Goal: Transaction & Acquisition: Purchase product/service

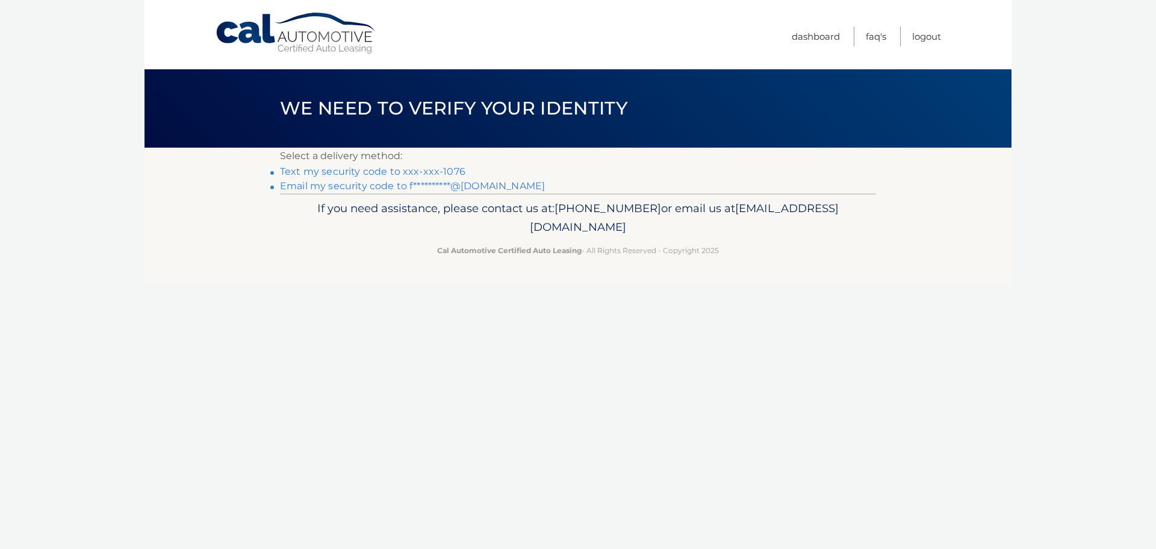
click at [452, 170] on link "Text my security code to xxx-xxx-1076" at bounding box center [372, 171] width 185 height 11
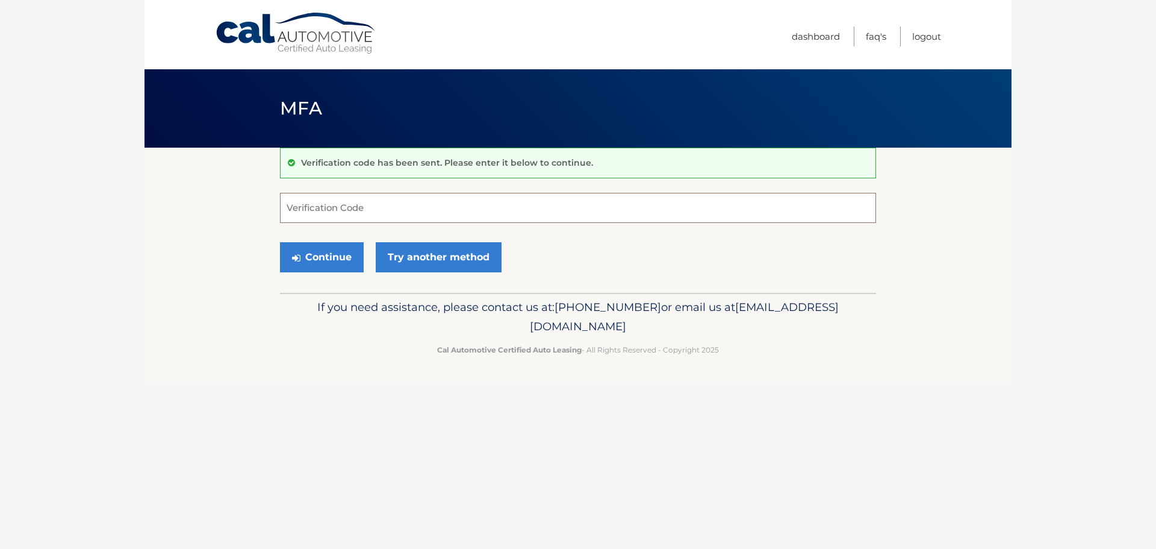
click at [352, 204] on input "Verification Code" at bounding box center [578, 208] width 596 height 30
type input "091037"
click at [324, 266] on button "Continue" at bounding box center [322, 257] width 84 height 30
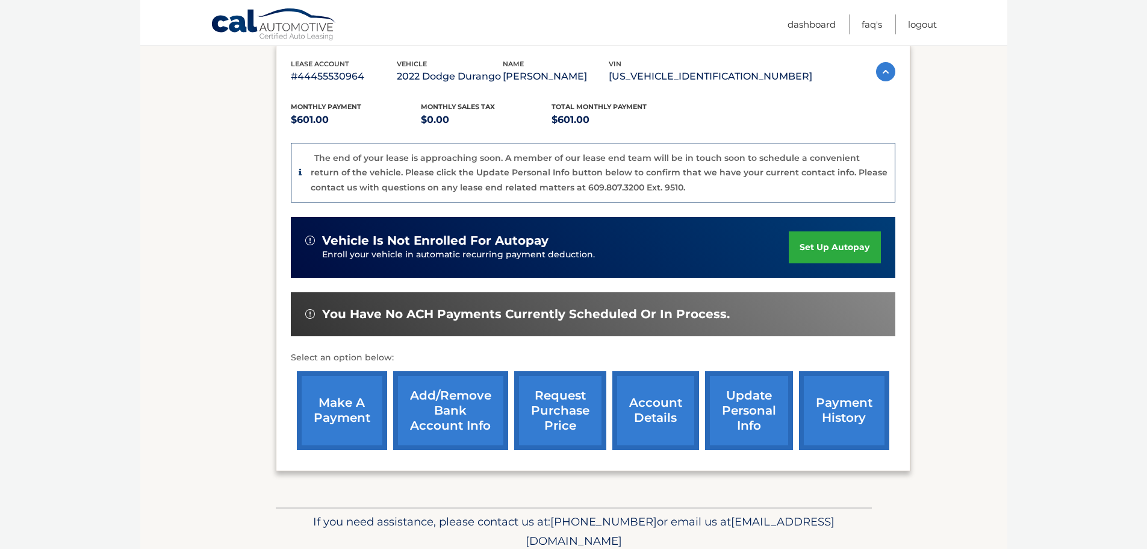
scroll to position [256, 0]
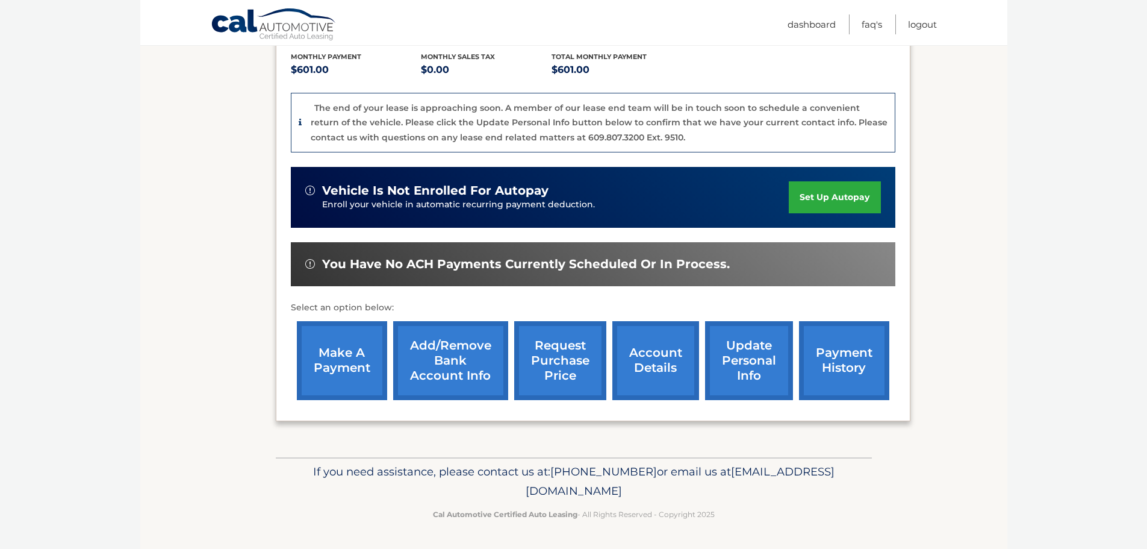
click at [334, 371] on link "make a payment" at bounding box center [342, 360] width 90 height 79
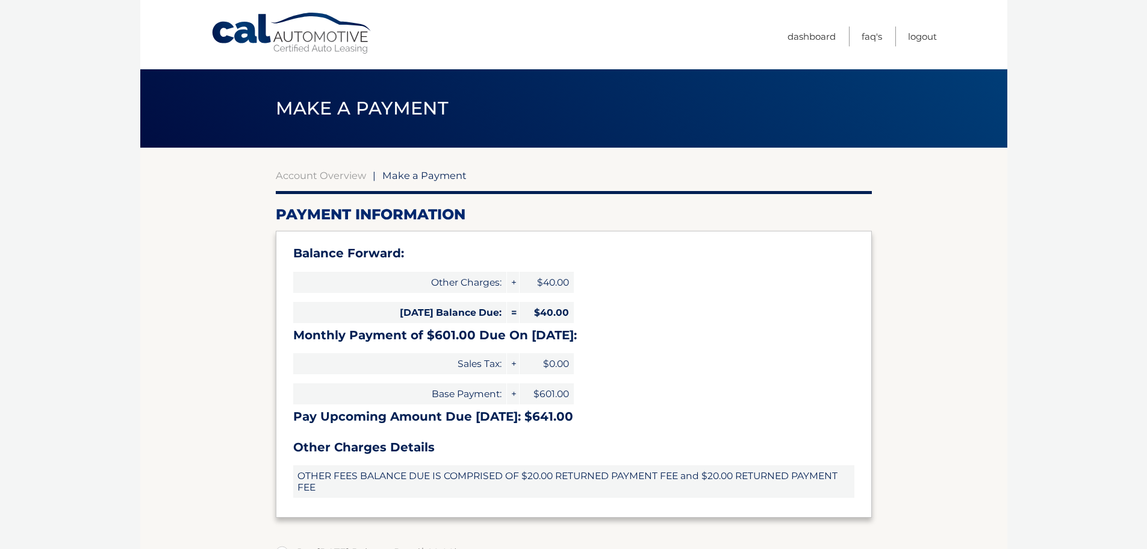
select select "MGIyNmE0OTUtOGZkYi00NTQyLWEyYzAtYzJjZjczYjY3MTk2"
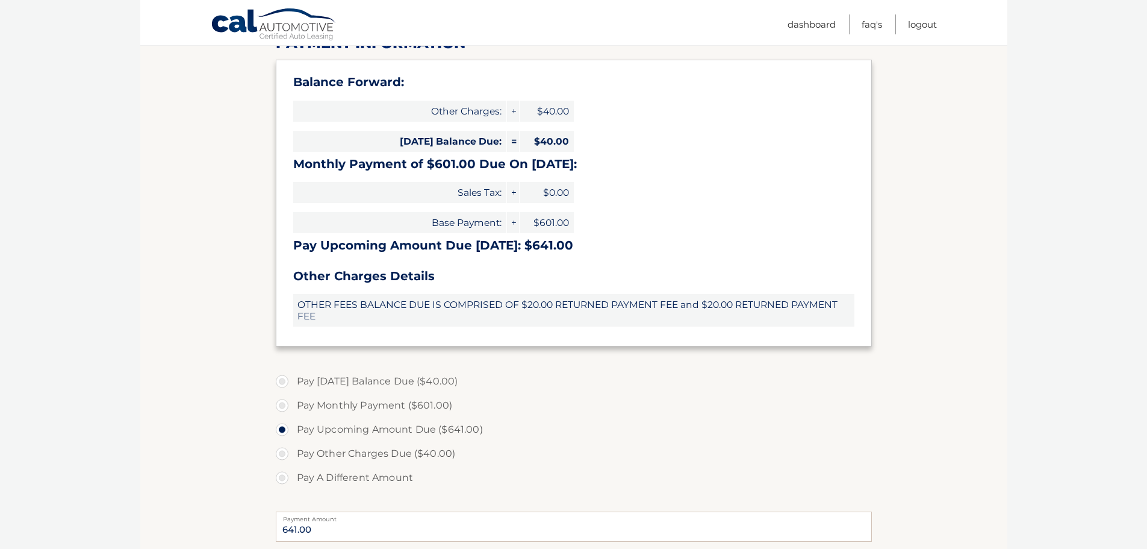
scroll to position [184, 0]
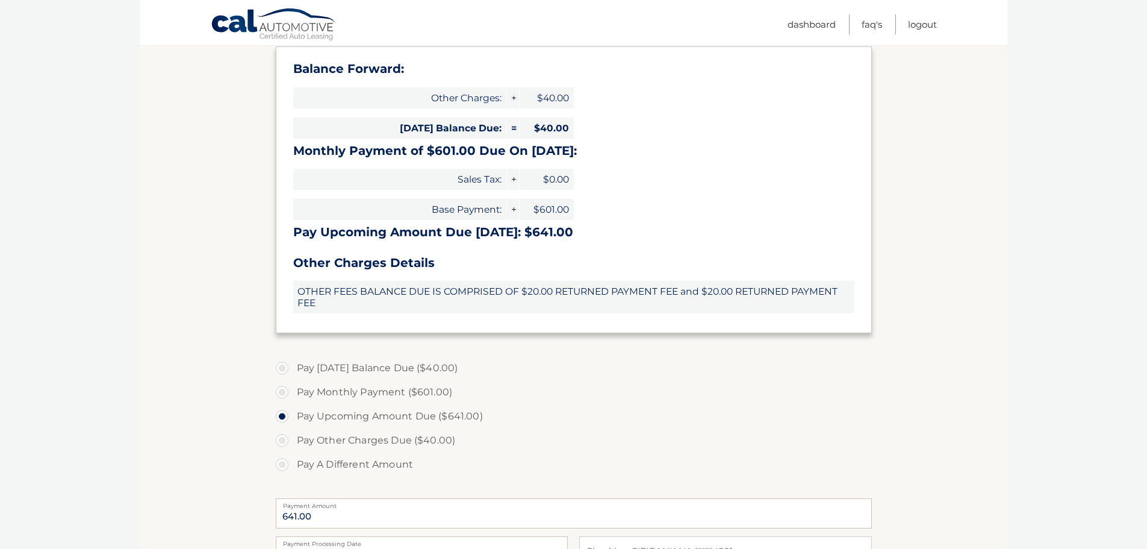
click at [281, 366] on label "Pay Today's Balance Due ($40.00)" at bounding box center [574, 368] width 596 height 24
click at [281, 366] on input "Pay Today's Balance Due ($40.00)" at bounding box center [287, 365] width 12 height 19
radio input "true"
type input "40.00"
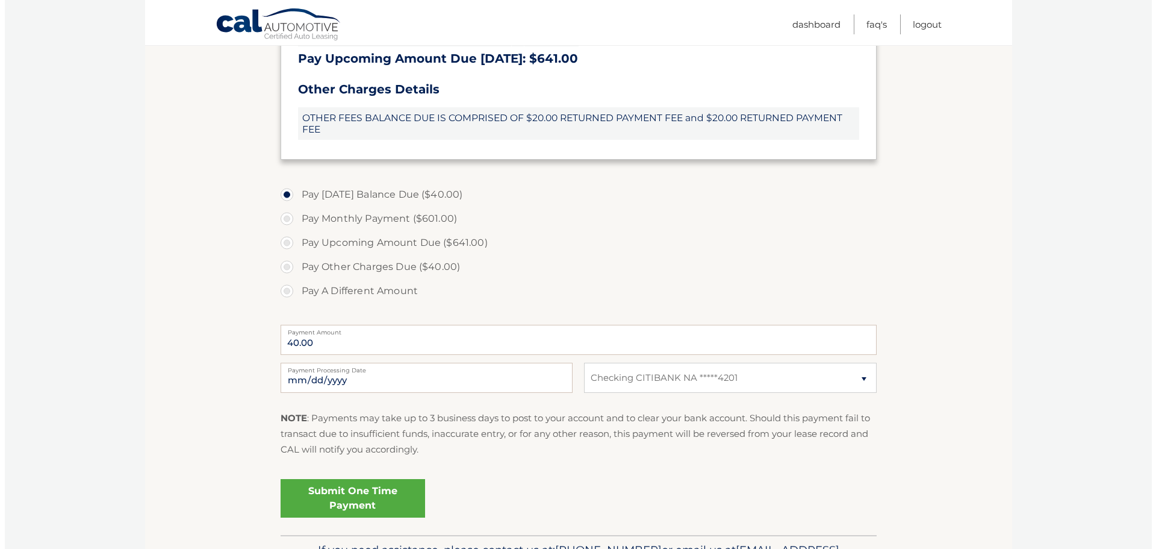
scroll to position [359, 0]
click at [375, 493] on link "Submit One Time Payment" at bounding box center [348, 497] width 145 height 39
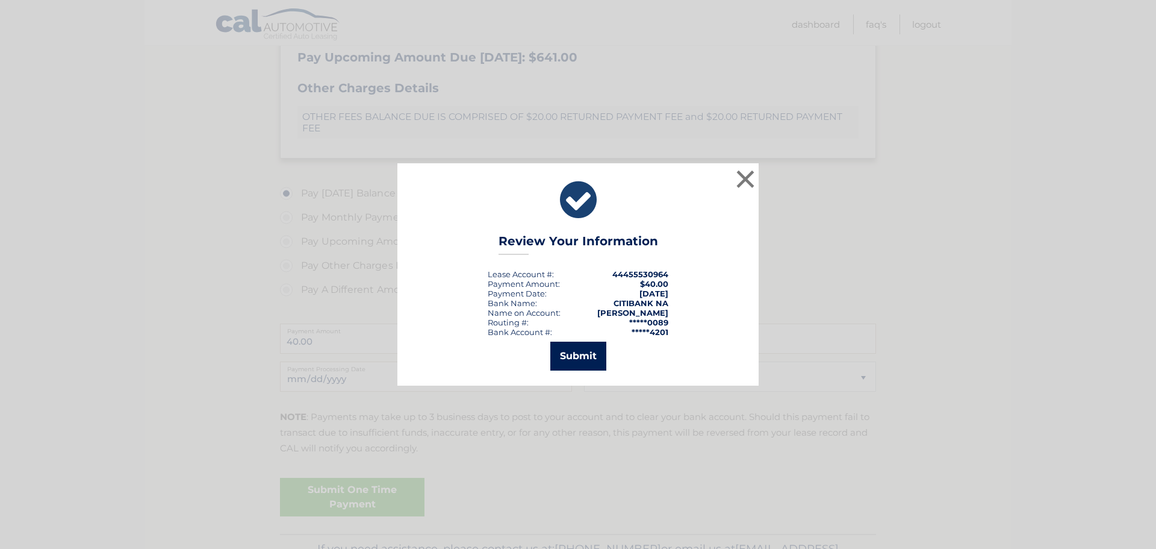
click at [582, 358] on button "Submit" at bounding box center [578, 355] width 56 height 29
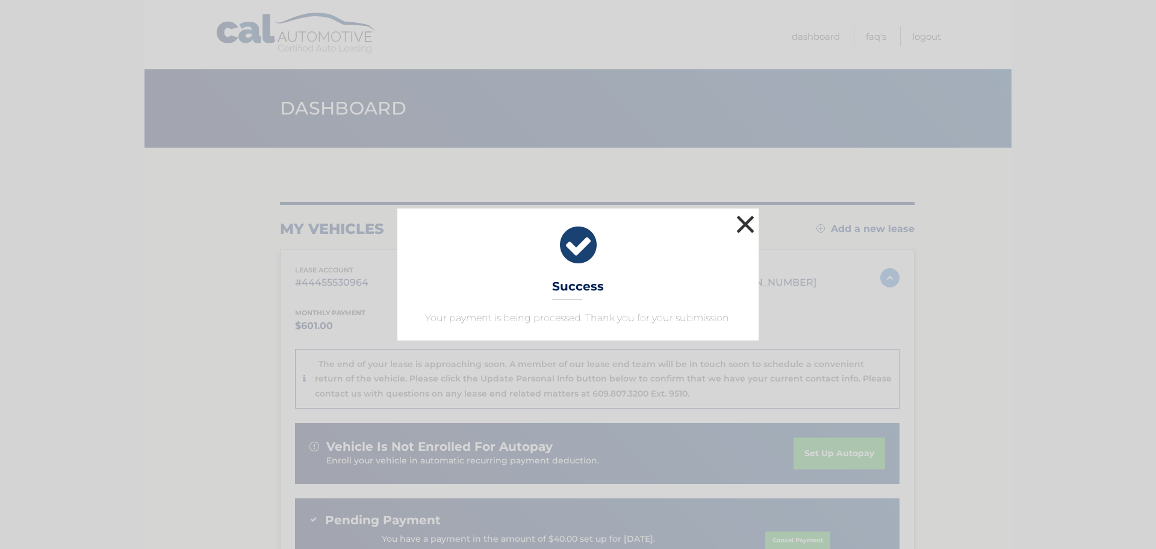
click at [745, 223] on button "×" at bounding box center [745, 224] width 24 height 24
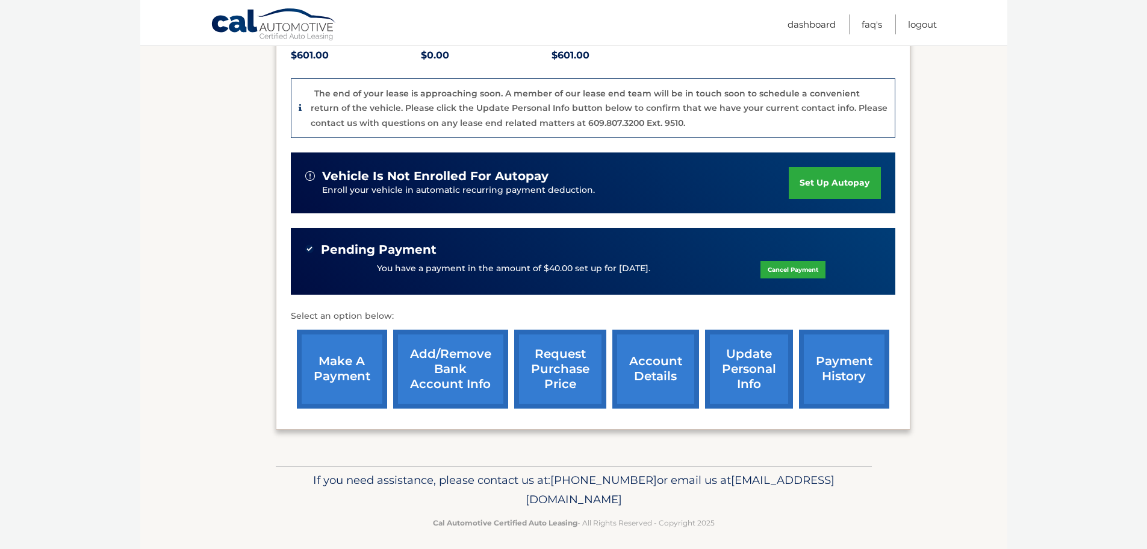
scroll to position [277, 0]
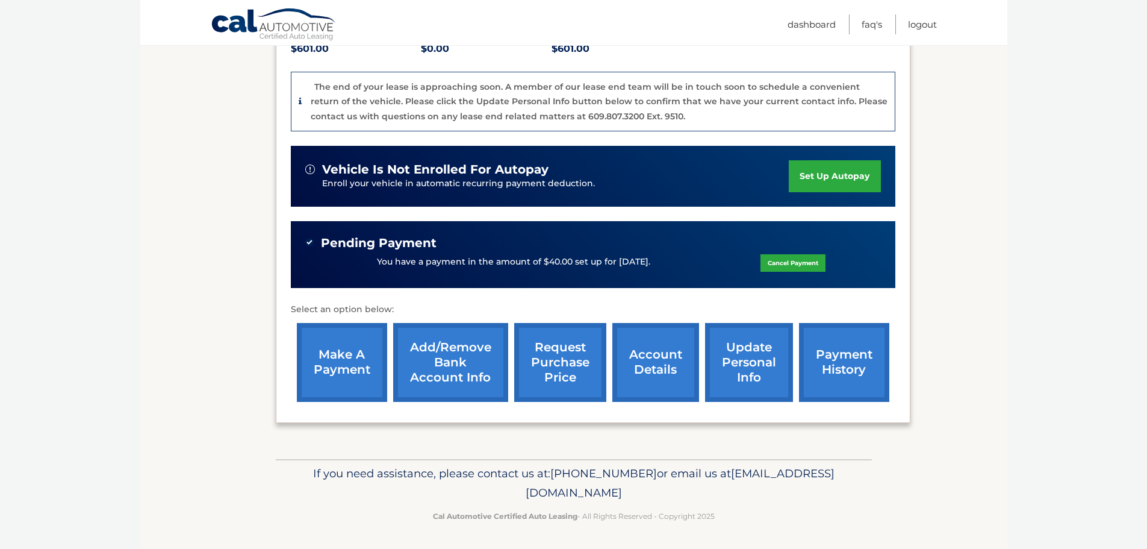
click at [832, 358] on link "payment history" at bounding box center [844, 362] width 90 height 79
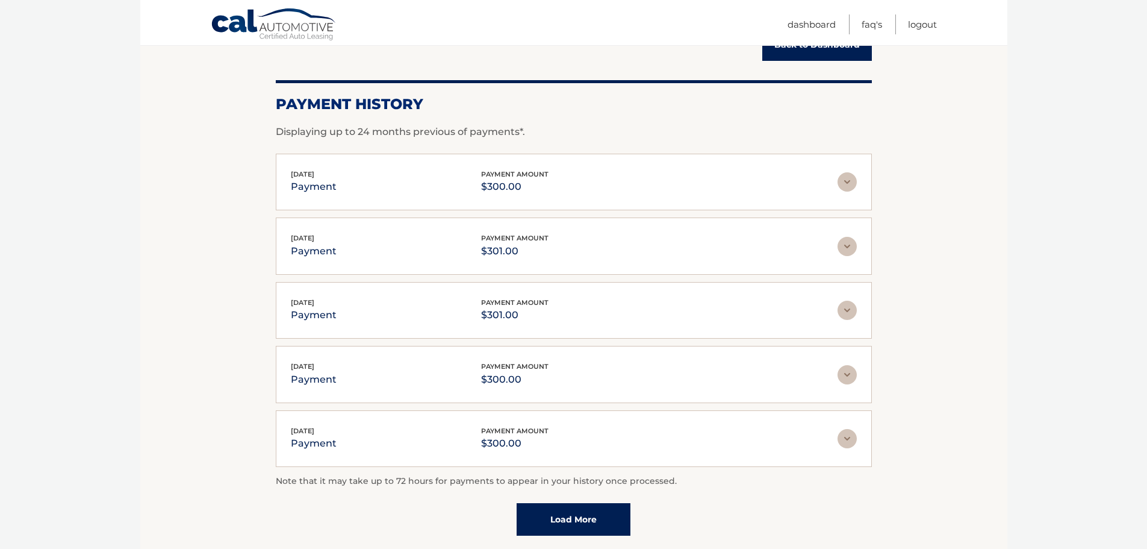
scroll to position [143, 0]
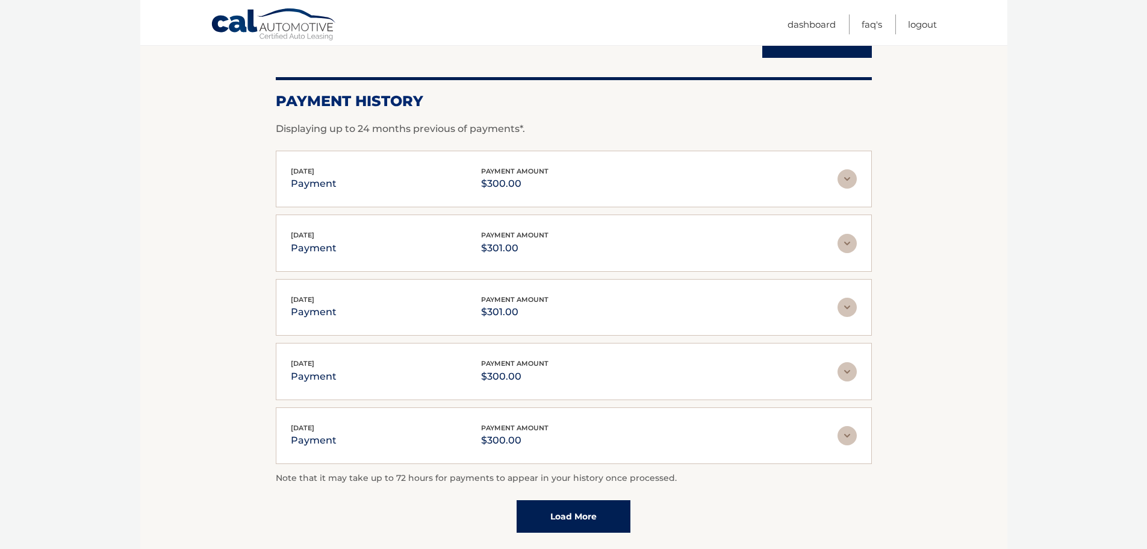
click at [853, 183] on img at bounding box center [847, 178] width 19 height 19
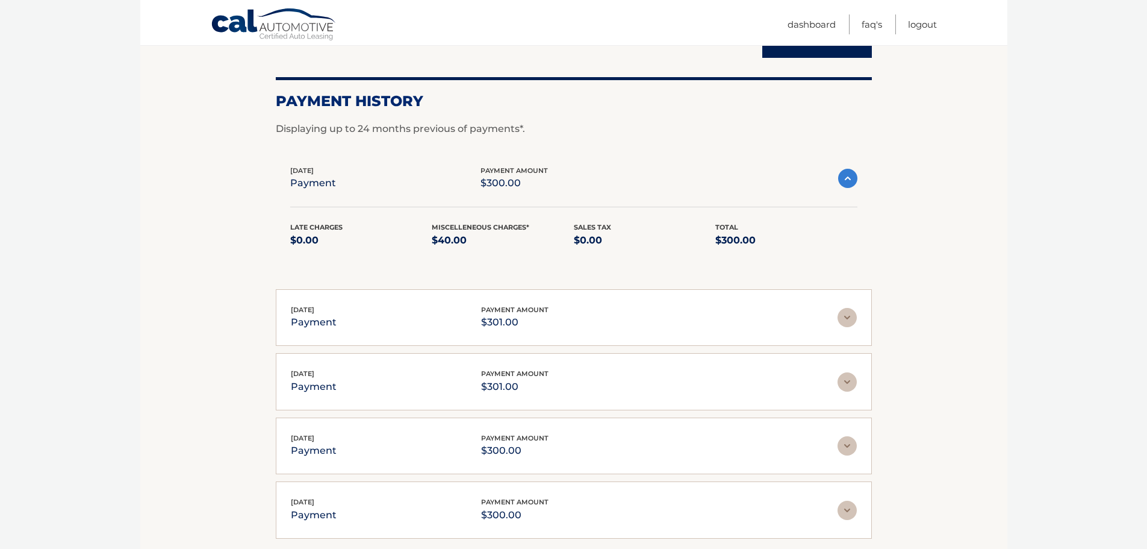
click at [853, 183] on img at bounding box center [847, 178] width 19 height 19
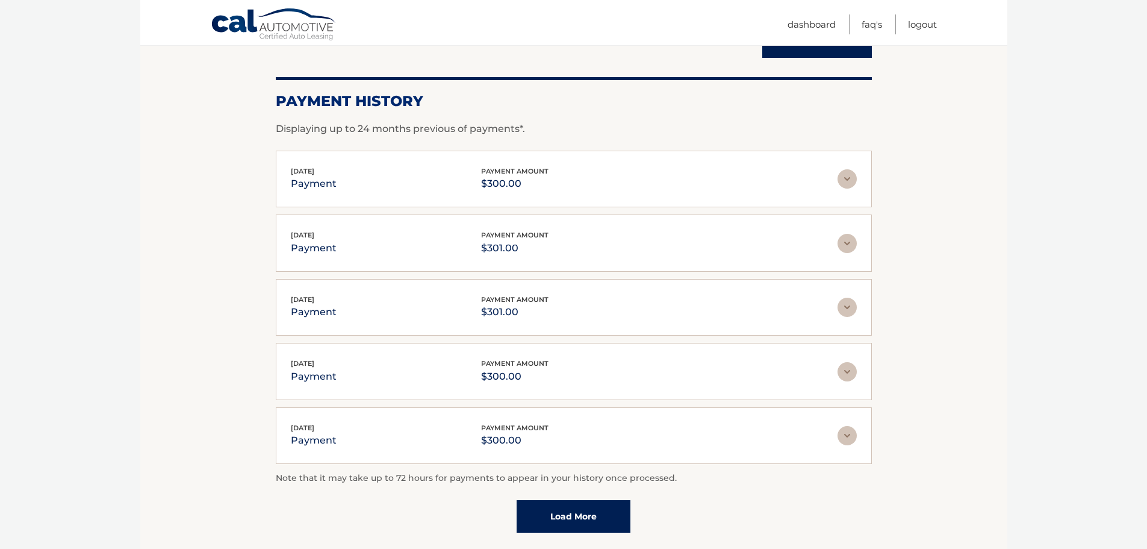
click at [853, 241] on img at bounding box center [847, 243] width 19 height 19
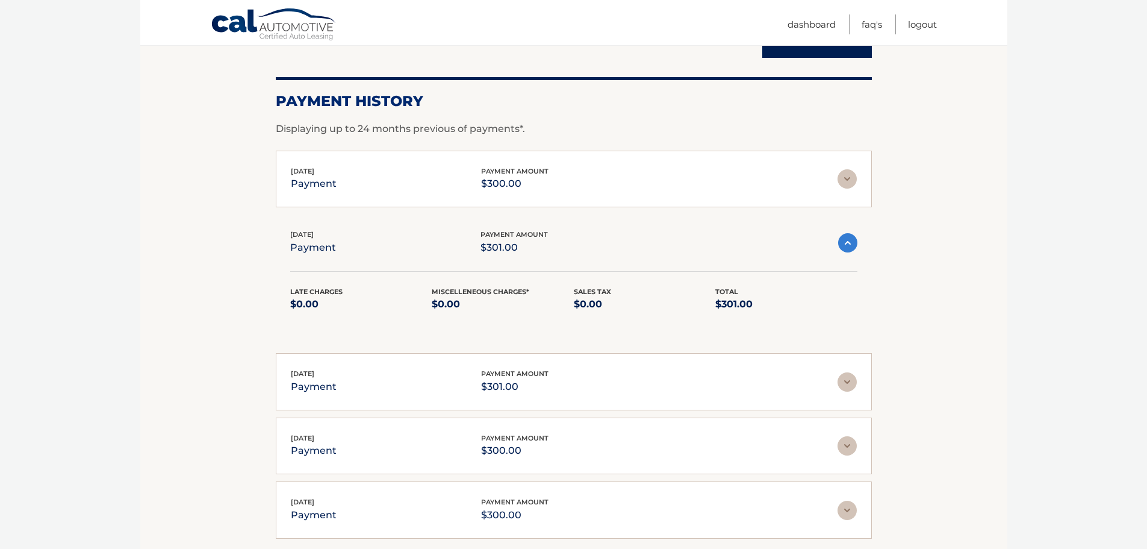
click at [853, 241] on img at bounding box center [847, 242] width 19 height 19
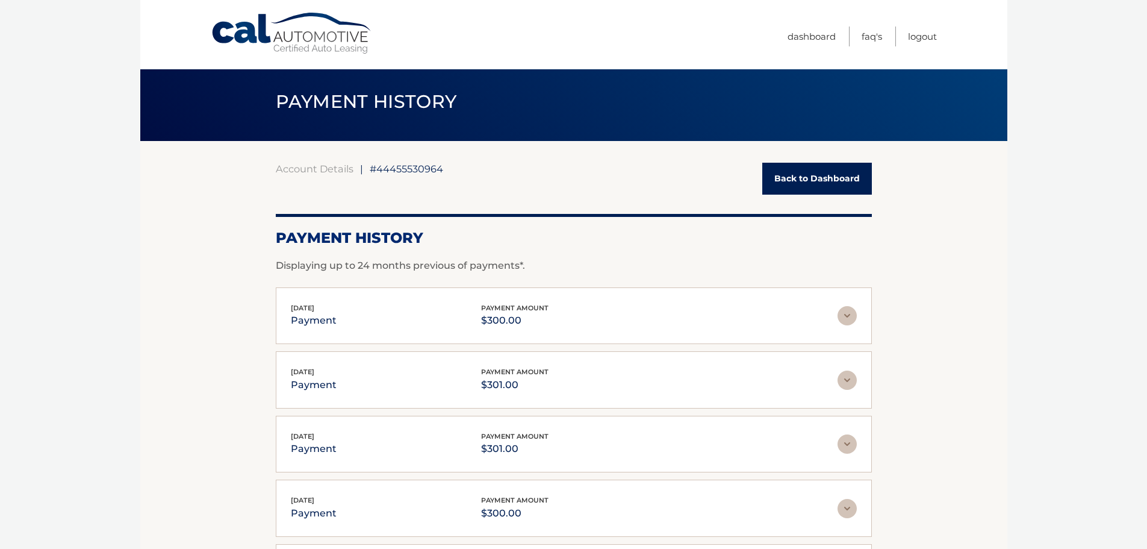
scroll to position [0, 0]
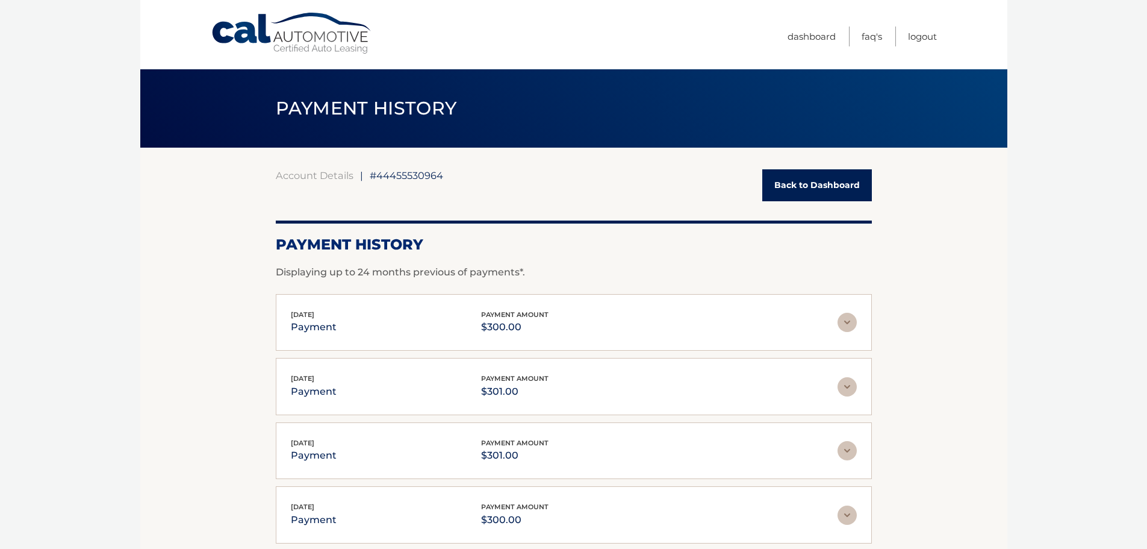
click at [241, 30] on link "Cal Automotive" at bounding box center [292, 33] width 163 height 43
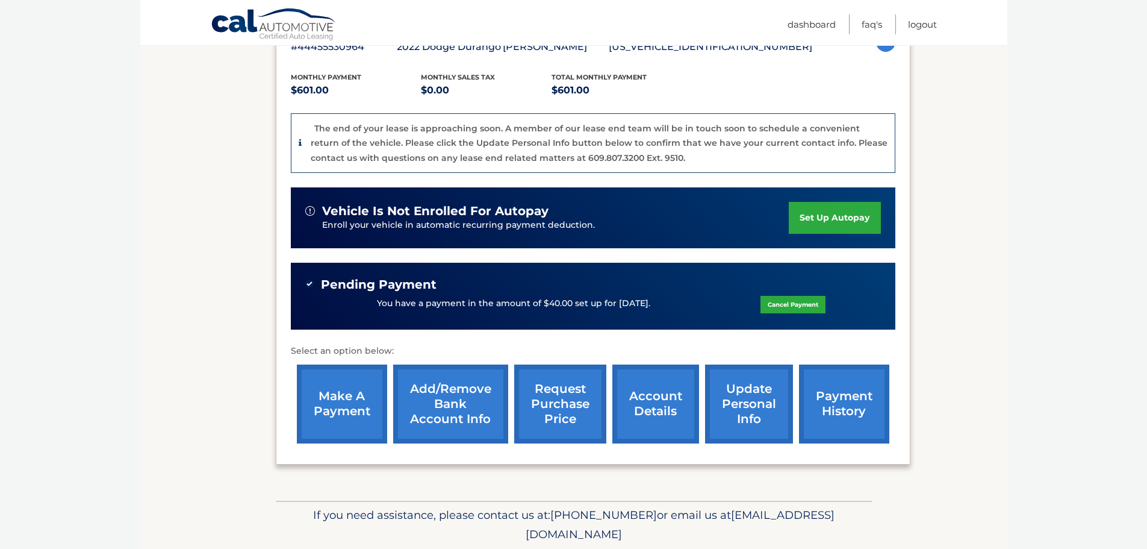
scroll to position [236, 0]
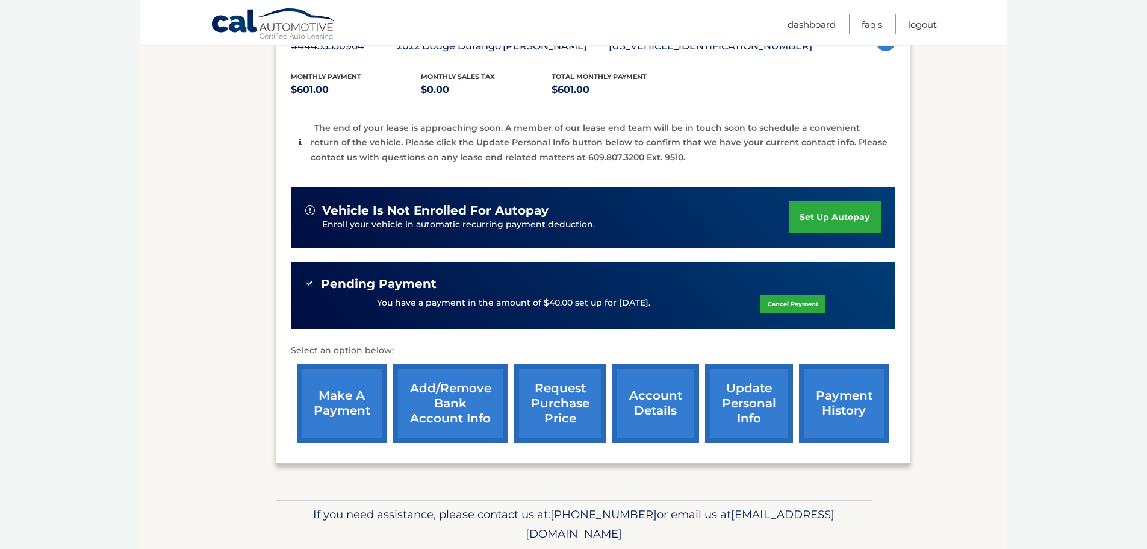
click at [320, 402] on link "make a payment" at bounding box center [342, 403] width 90 height 79
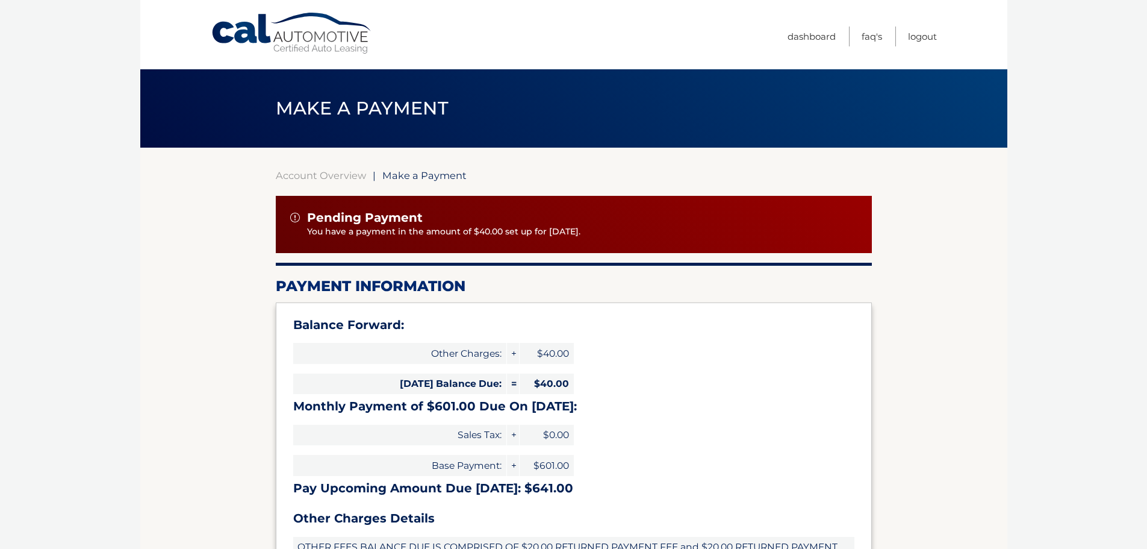
type input "641.00"
select select "MGIyNmE0OTUtOGZkYi00NTQyLWEyYzAtYzJjZjczYjY3MTk2"
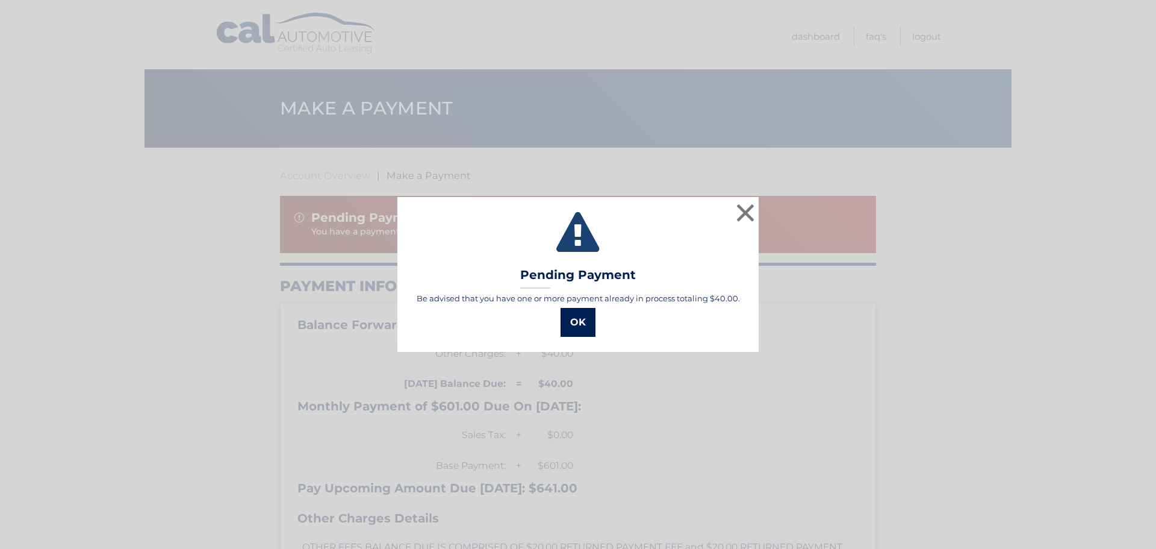
click at [580, 319] on button "OK" at bounding box center [578, 322] width 35 height 29
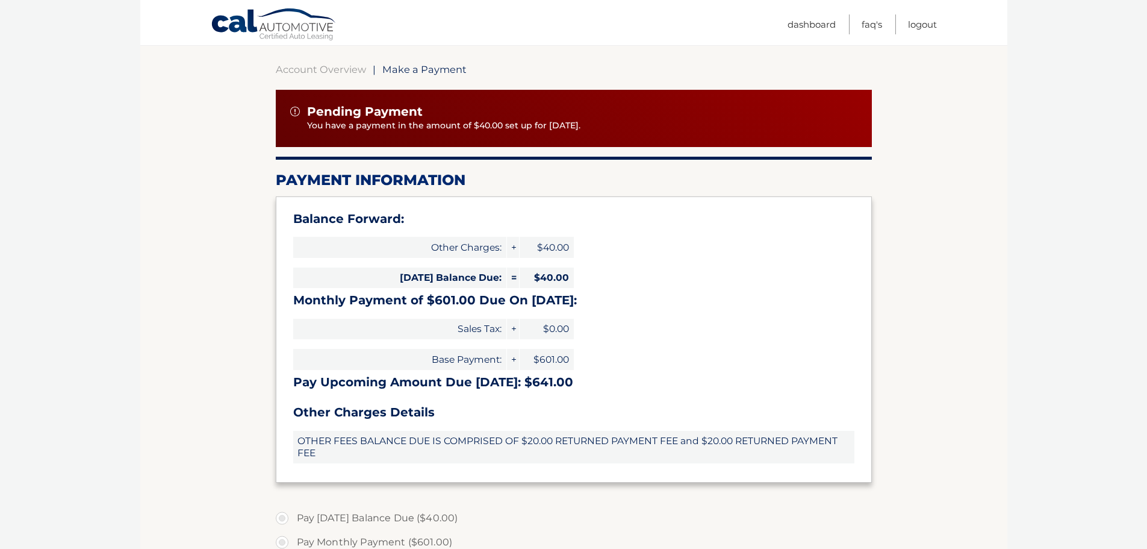
scroll to position [123, 0]
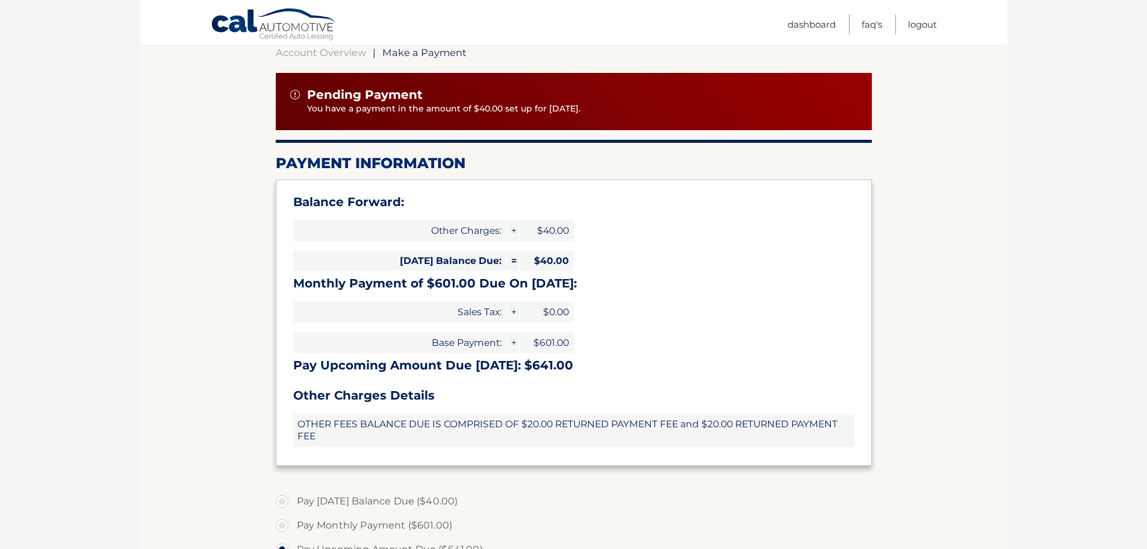
click at [894, 215] on section "Account Overview | Make a Payment Pending Payment You have a payment in the amo…" at bounding box center [573, 433] width 867 height 817
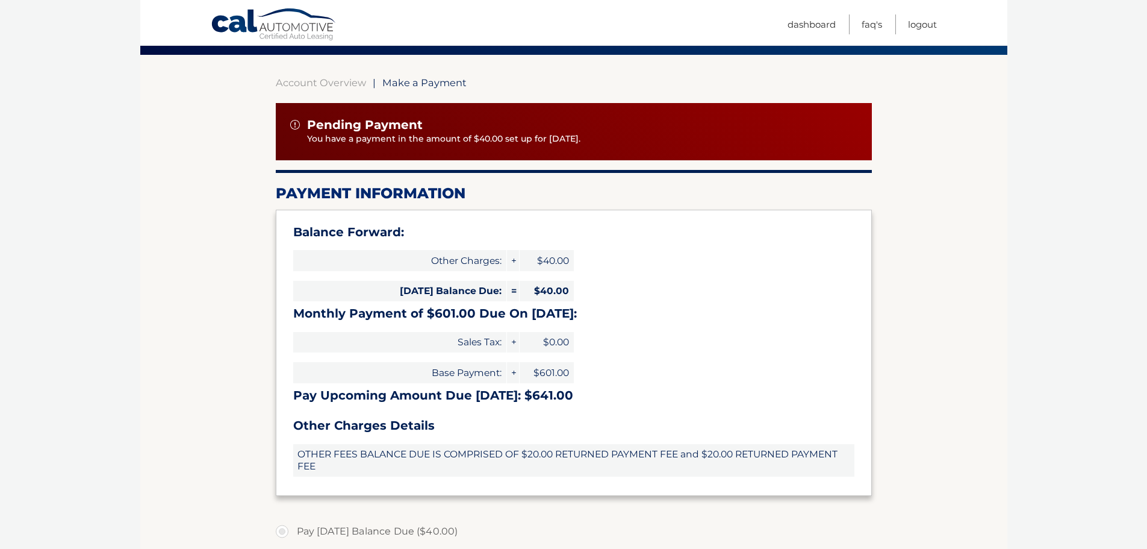
scroll to position [90, 0]
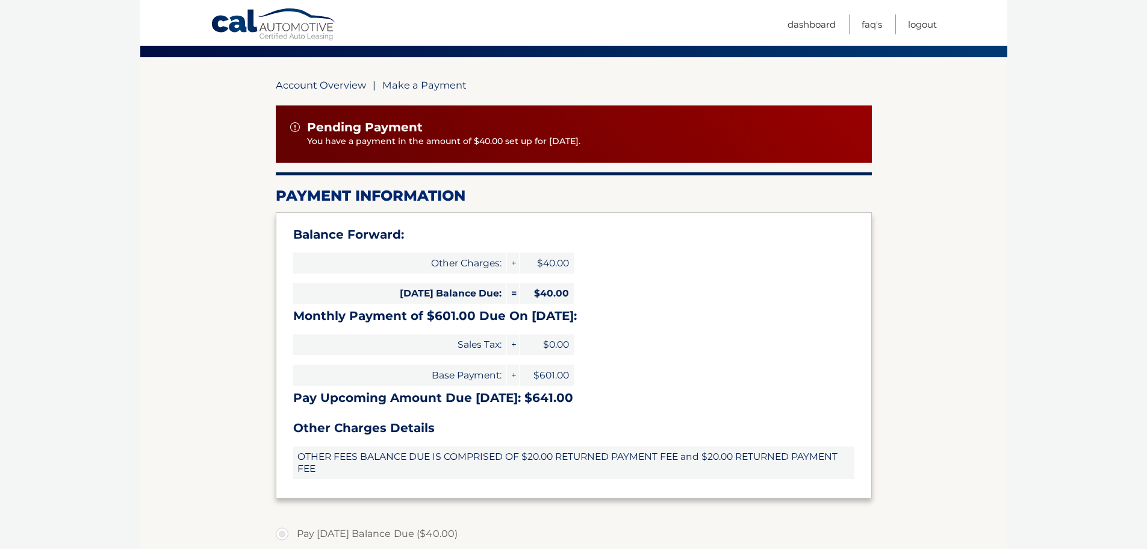
click at [333, 83] on link "Account Overview" at bounding box center [321, 85] width 90 height 12
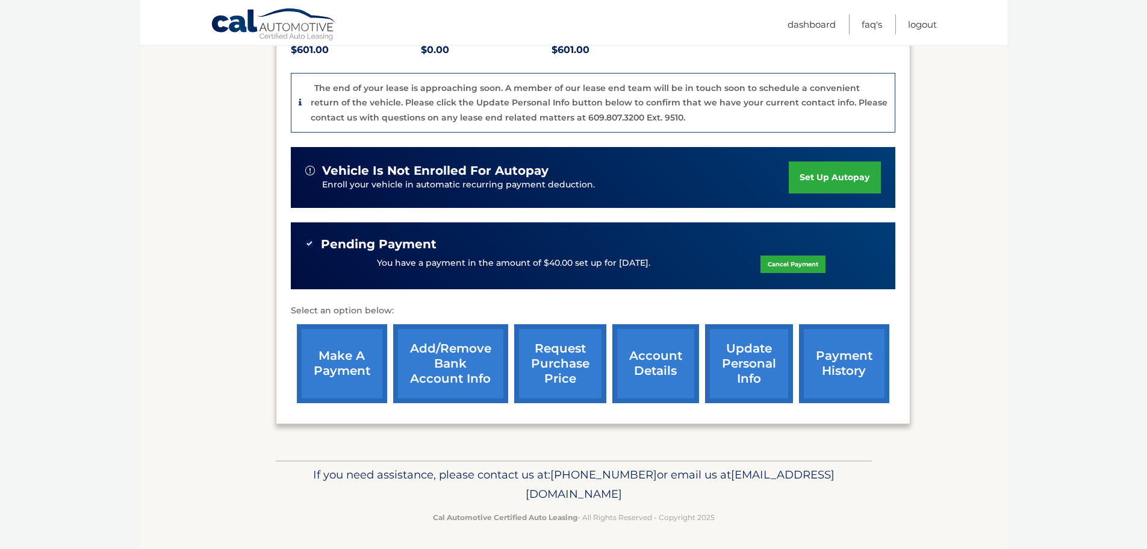
scroll to position [279, 0]
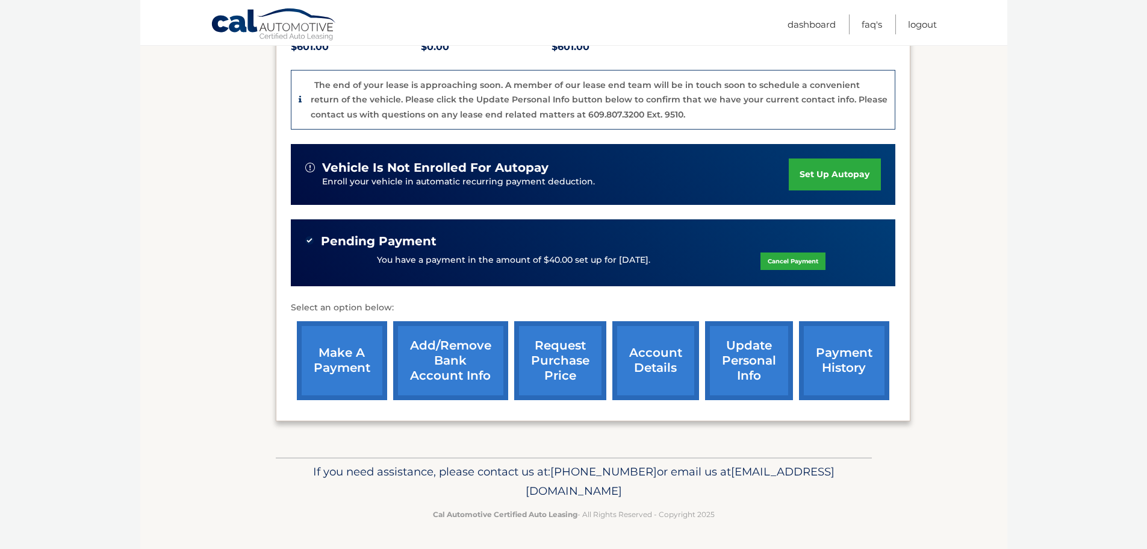
click at [864, 360] on link "payment history" at bounding box center [844, 360] width 90 height 79
